Goal: Navigation & Orientation: Find specific page/section

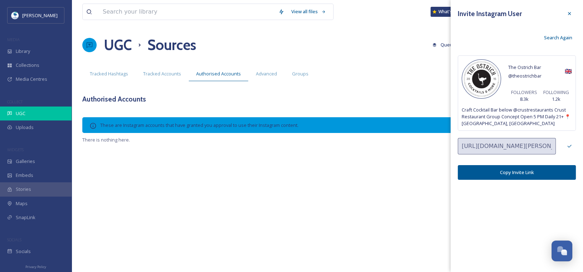
click at [26, 110] on div "UGC" at bounding box center [36, 114] width 72 height 14
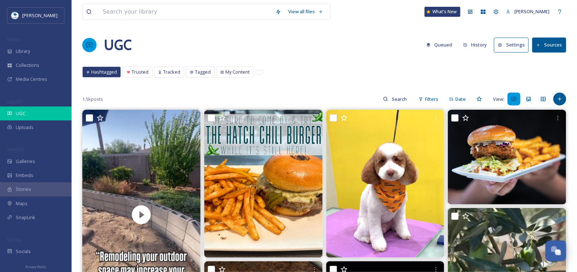
click at [18, 112] on span "UGC" at bounding box center [21, 113] width 10 height 7
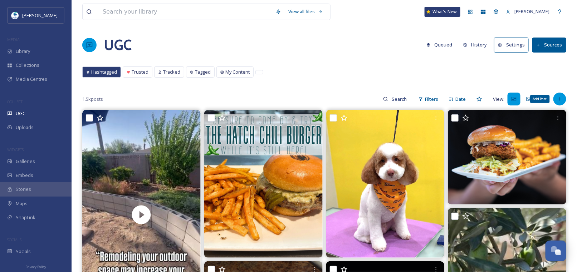
click at [560, 100] on icon at bounding box center [559, 99] width 3 height 3
click at [328, 46] on div "UGC Queued History Settings Sources" at bounding box center [324, 44] width 484 height 21
click at [547, 41] on button "Sources" at bounding box center [550, 45] width 34 height 15
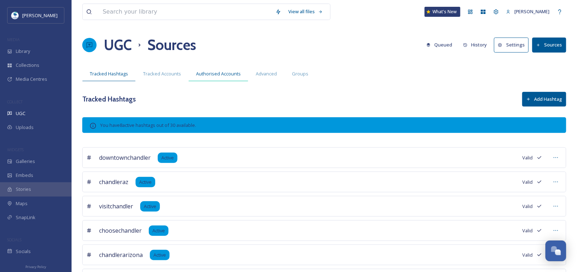
click at [210, 75] on span "Authorised Accounts" at bounding box center [218, 74] width 45 height 7
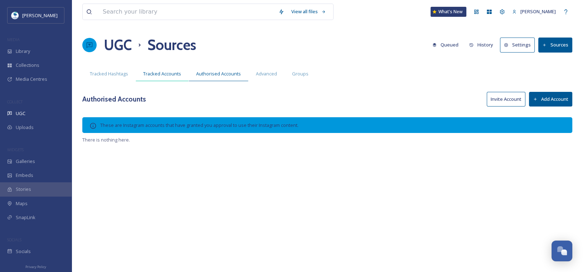
click at [154, 69] on div "Tracked Accounts" at bounding box center [162, 74] width 53 height 15
